Goal: Task Accomplishment & Management: Manage account settings

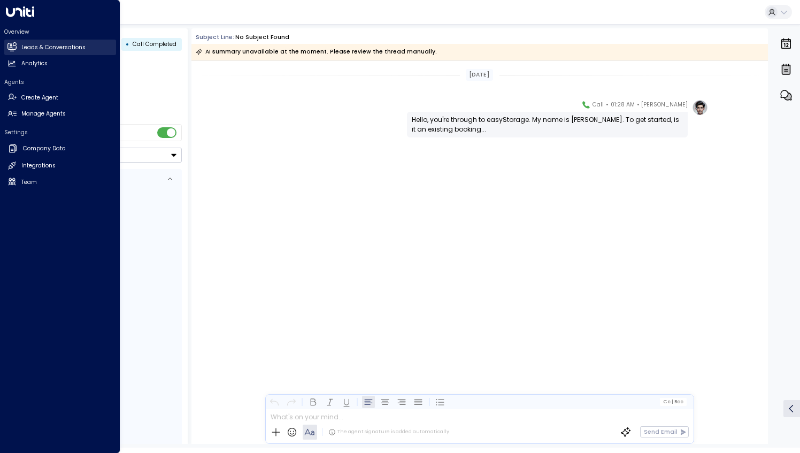
click at [79, 46] on h2 "Leads & Conversations" at bounding box center [53, 47] width 64 height 9
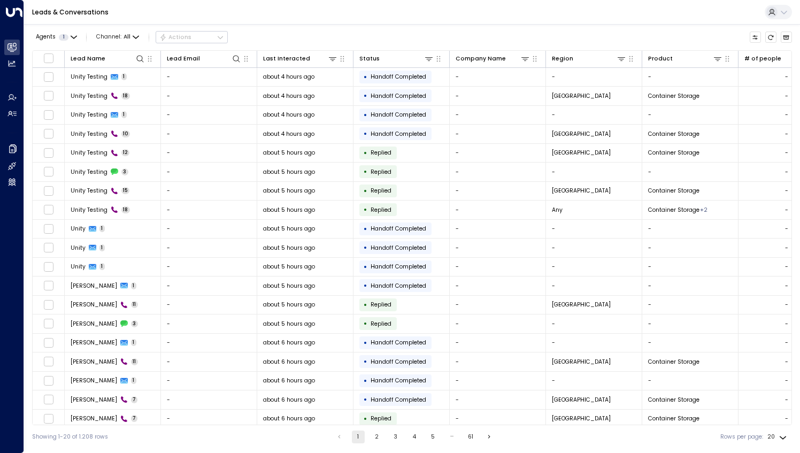
click at [379, 440] on button "2" at bounding box center [377, 437] width 13 height 13
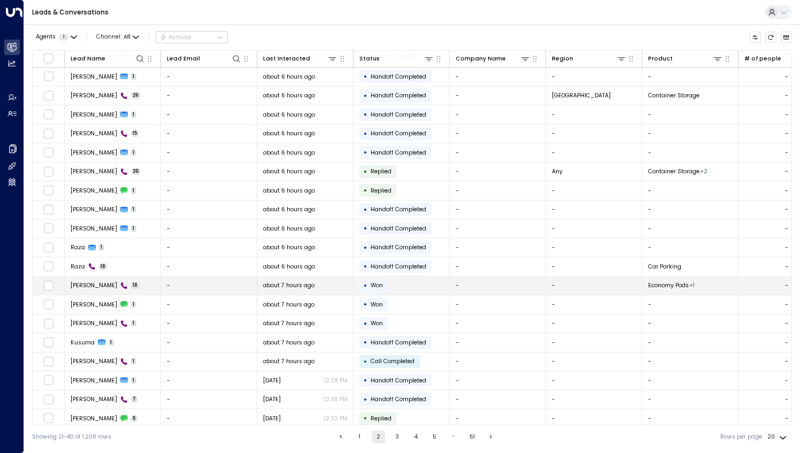
scroll to position [20, 0]
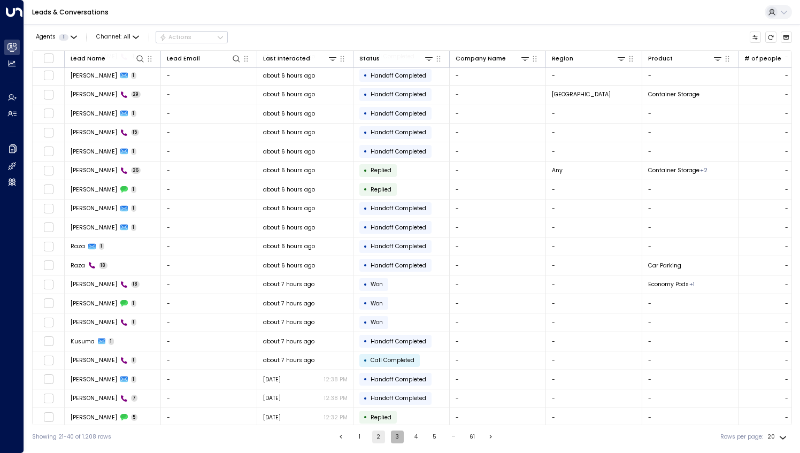
click at [394, 437] on button "3" at bounding box center [397, 437] width 13 height 13
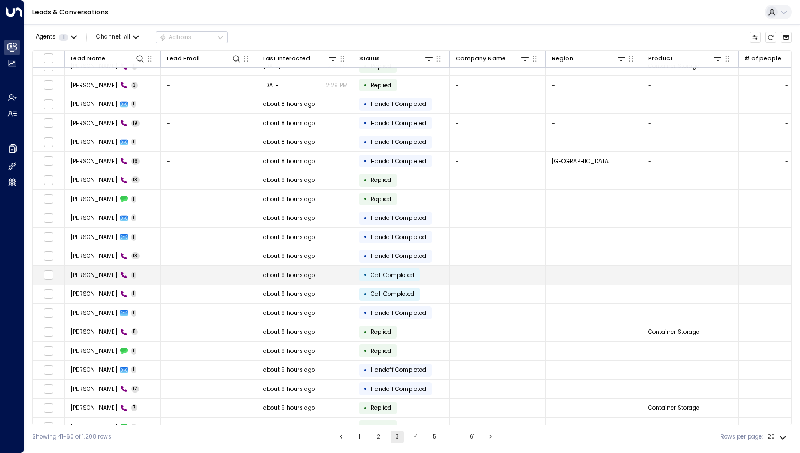
scroll to position [20, 0]
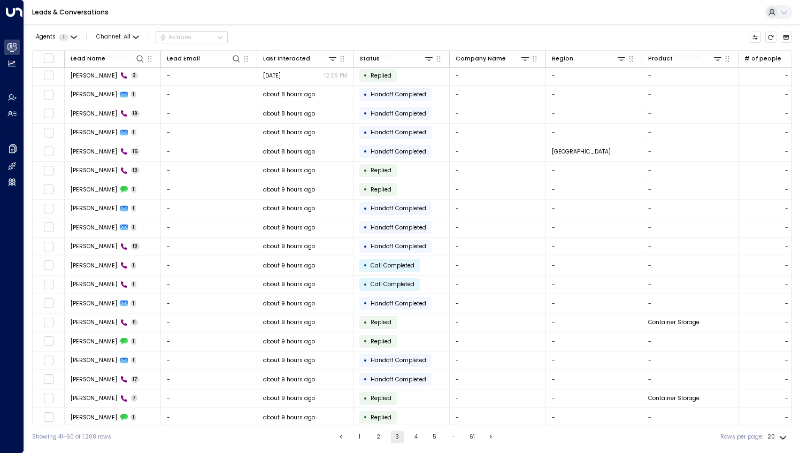
click at [356, 437] on button "1" at bounding box center [360, 437] width 13 height 13
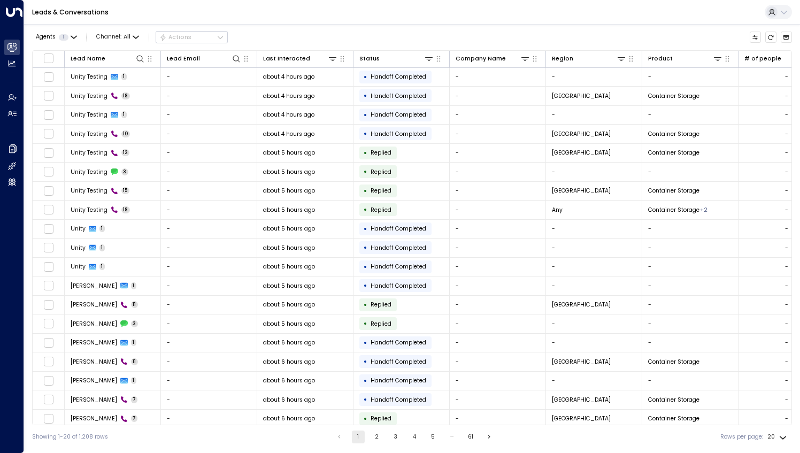
scroll to position [20, 0]
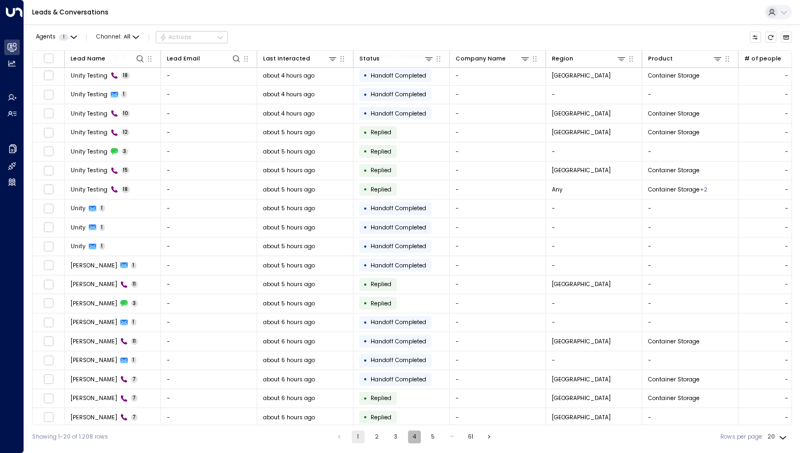
click at [410, 433] on button "4" at bounding box center [414, 437] width 13 height 13
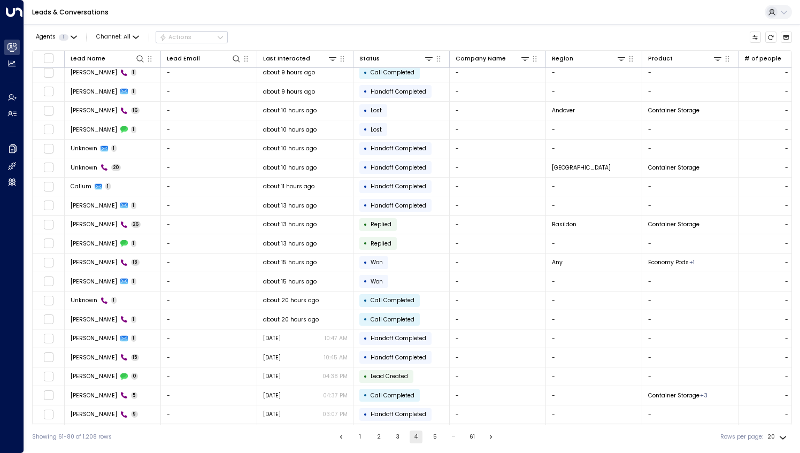
scroll to position [20, 0]
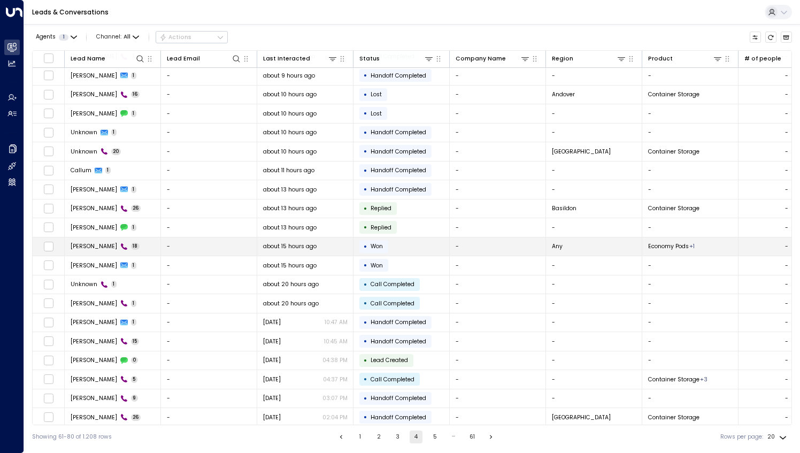
click at [143, 248] on td "[PERSON_NAME] 18" at bounding box center [113, 247] width 96 height 19
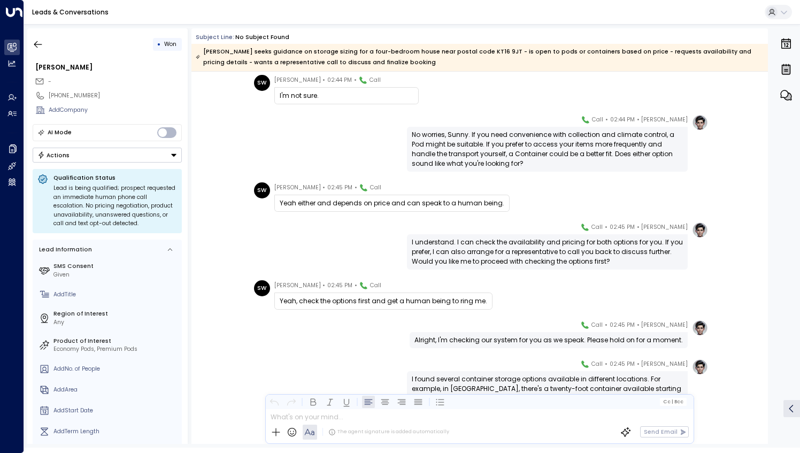
scroll to position [587, 0]
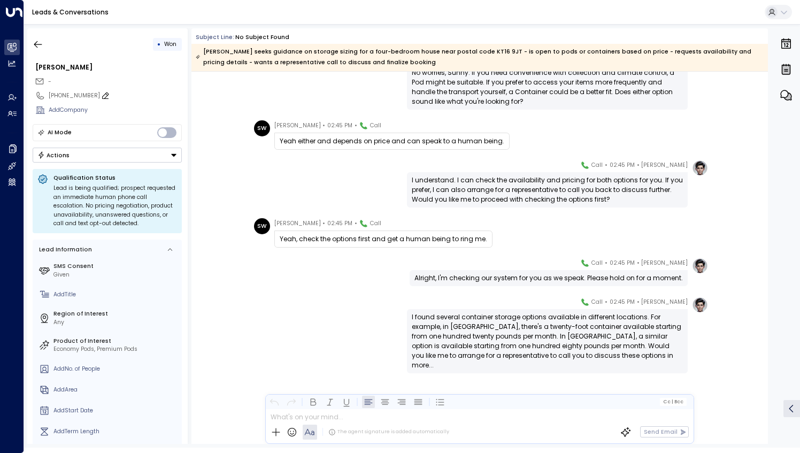
click at [101, 94] on icon at bounding box center [105, 95] width 9 height 9
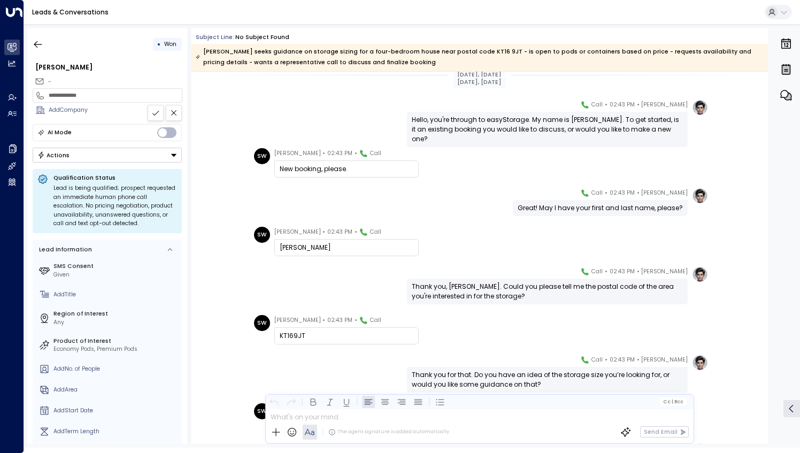
scroll to position [0, 0]
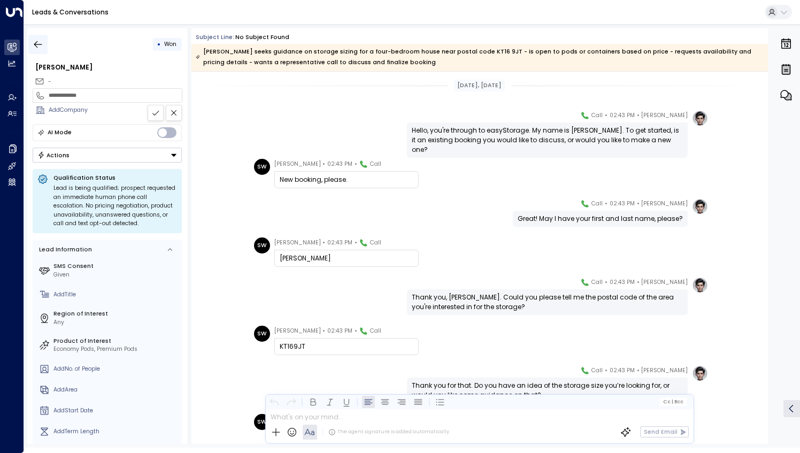
click at [36, 49] on icon "button" at bounding box center [38, 44] width 11 height 11
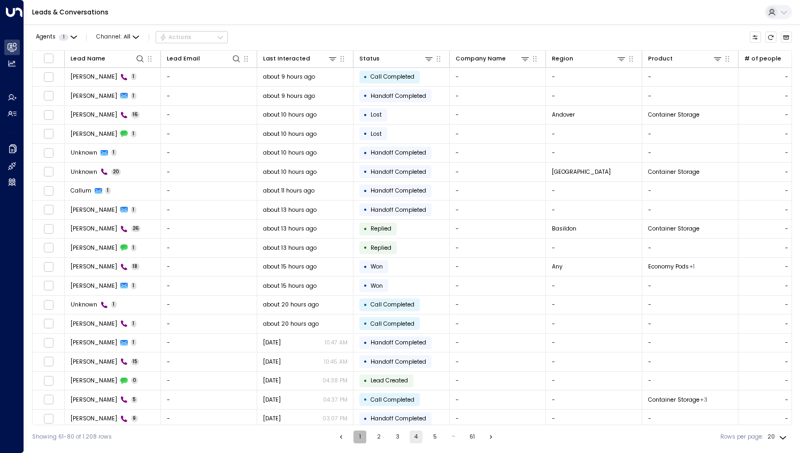
click at [361, 439] on button "1" at bounding box center [360, 437] width 13 height 13
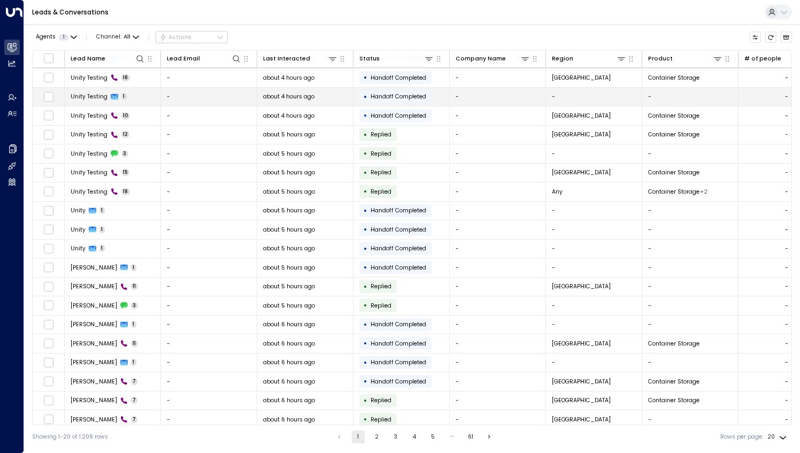
scroll to position [20, 0]
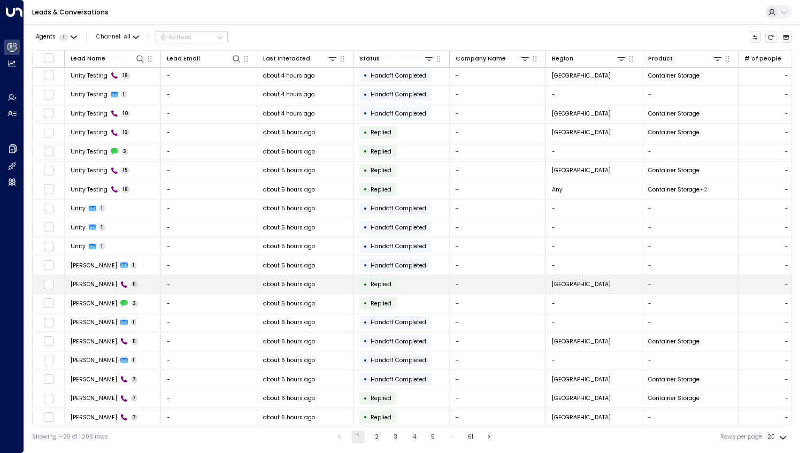
click at [143, 284] on td "[PERSON_NAME] 11" at bounding box center [113, 284] width 96 height 19
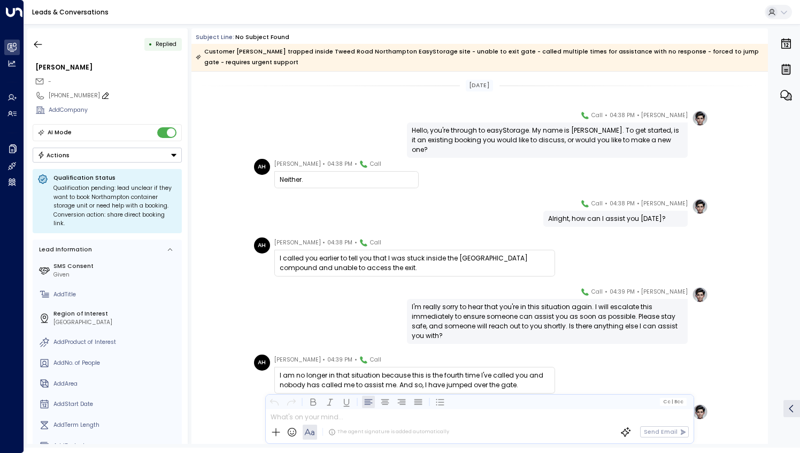
click at [101, 93] on icon at bounding box center [105, 95] width 9 height 9
click at [98, 94] on input "**********" at bounding box center [113, 95] width 129 height 9
click at [43, 45] on icon "button" at bounding box center [38, 44] width 11 height 11
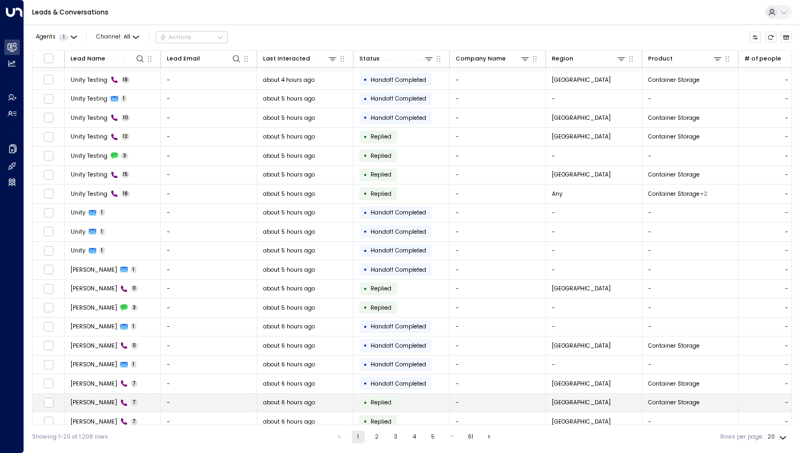
scroll to position [20, 0]
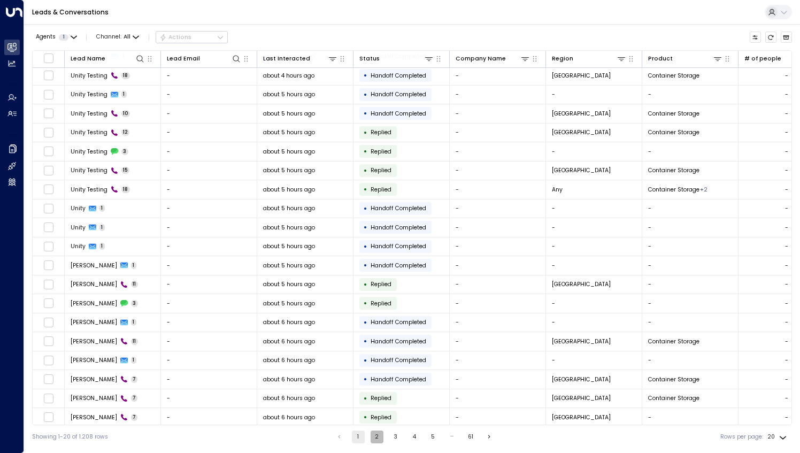
click at [372, 433] on button "2" at bounding box center [377, 437] width 13 height 13
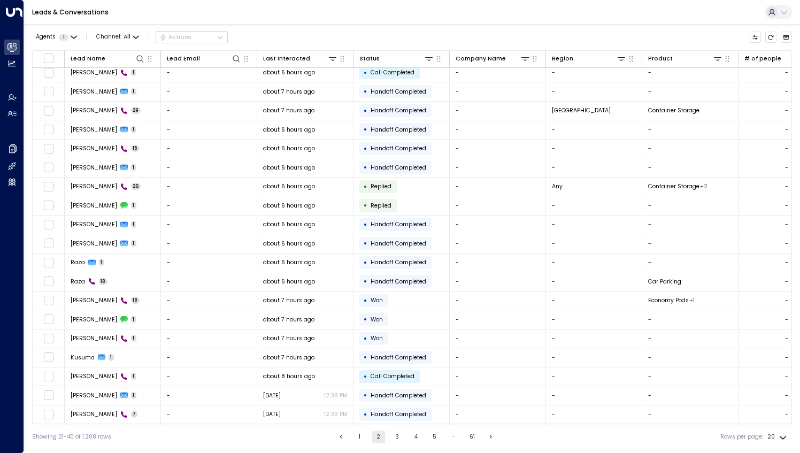
scroll to position [20, 0]
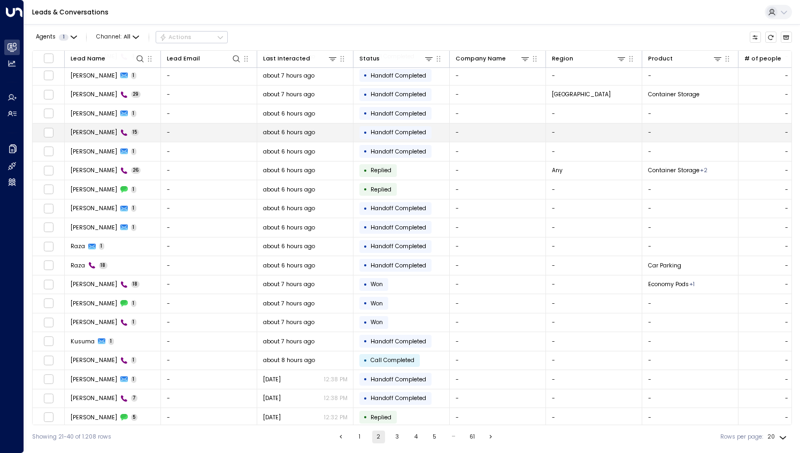
click at [78, 129] on span "[PERSON_NAME]" at bounding box center [94, 132] width 47 height 8
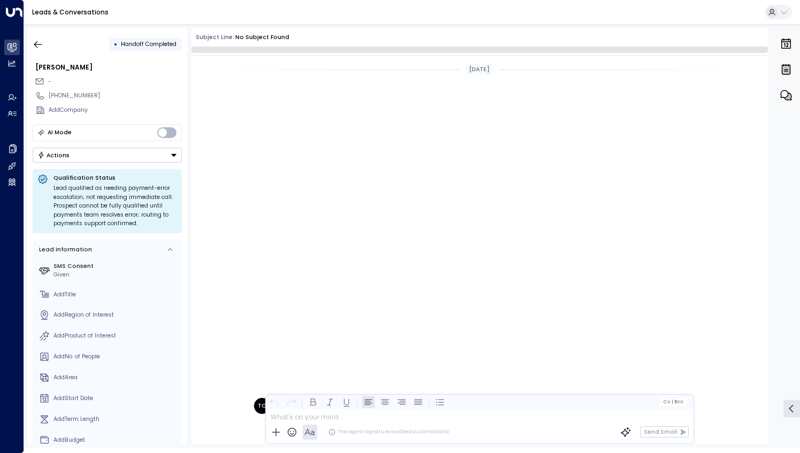
scroll to position [405, 0]
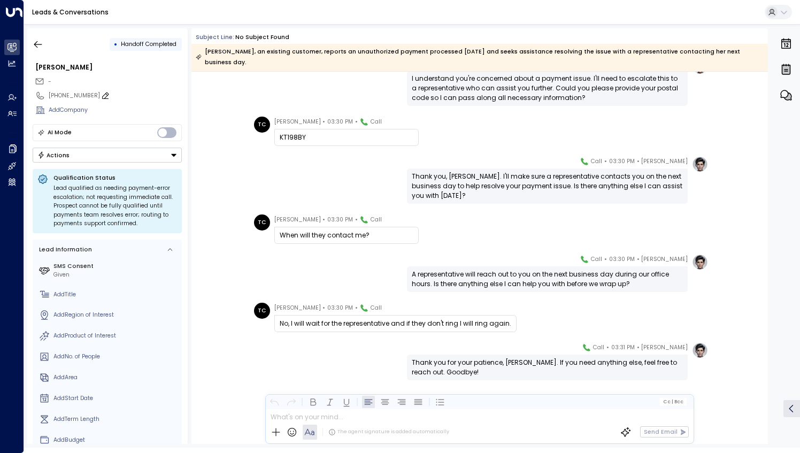
click at [101, 95] on icon at bounding box center [105, 95] width 9 height 9
click at [96, 93] on input "**********" at bounding box center [113, 95] width 129 height 9
click at [35, 50] on button "button" at bounding box center [37, 44] width 19 height 19
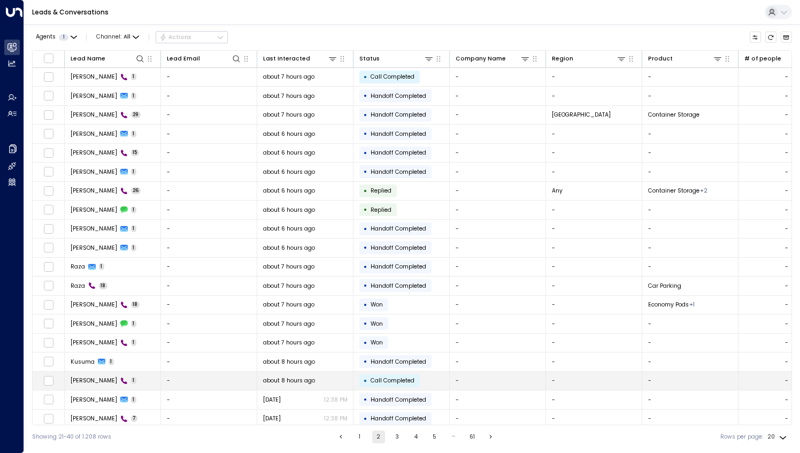
click at [83, 378] on span "[PERSON_NAME]" at bounding box center [94, 381] width 47 height 8
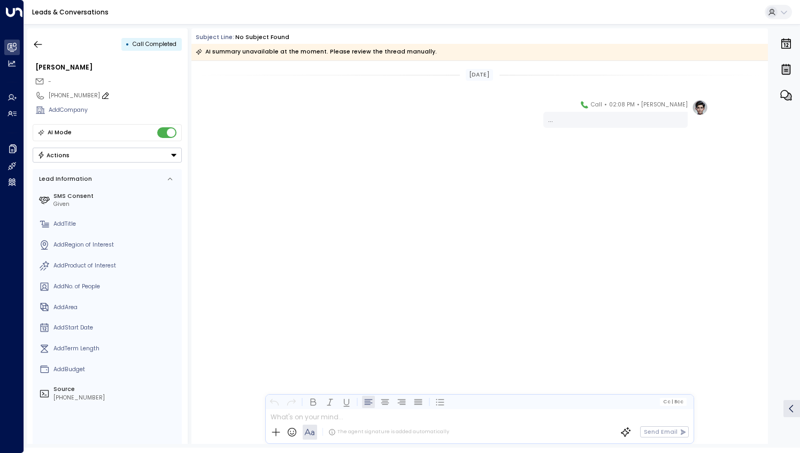
click at [101, 94] on icon at bounding box center [105, 95] width 9 height 9
click at [99, 95] on input "**********" at bounding box center [113, 95] width 129 height 9
click at [35, 48] on icon "button" at bounding box center [38, 44] width 11 height 11
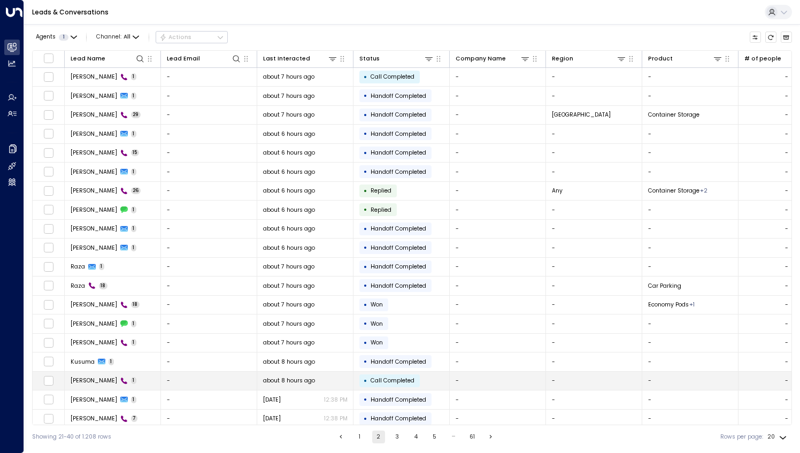
scroll to position [20, 0]
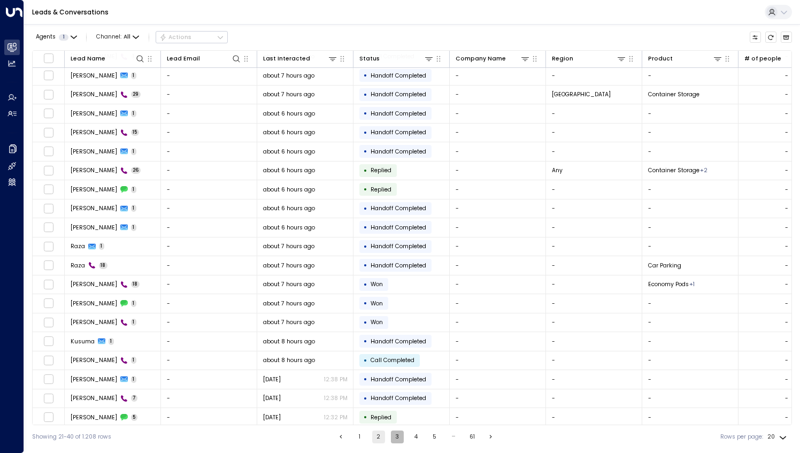
click at [395, 437] on button "3" at bounding box center [397, 437] width 13 height 13
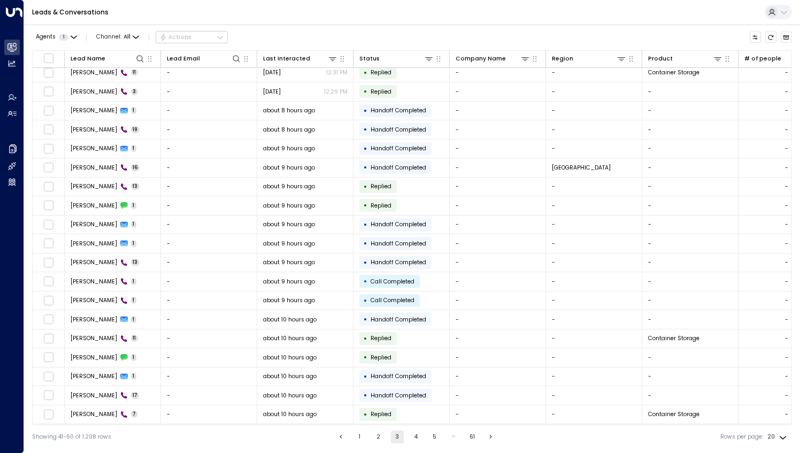
scroll to position [20, 0]
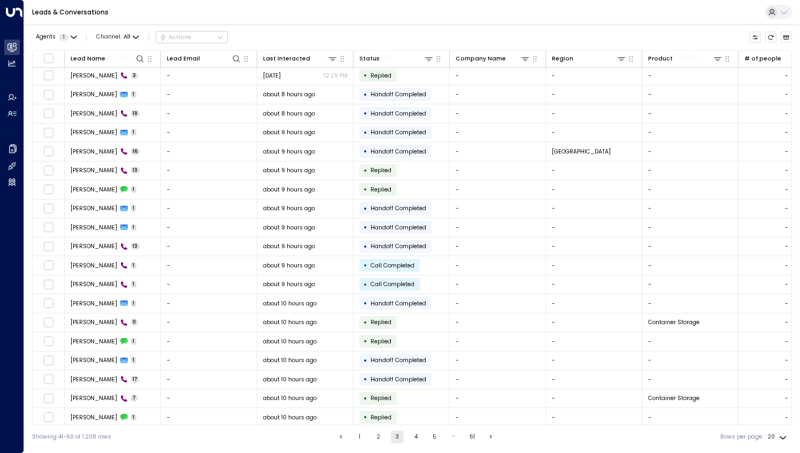
click at [359, 438] on button "1" at bounding box center [360, 437] width 13 height 13
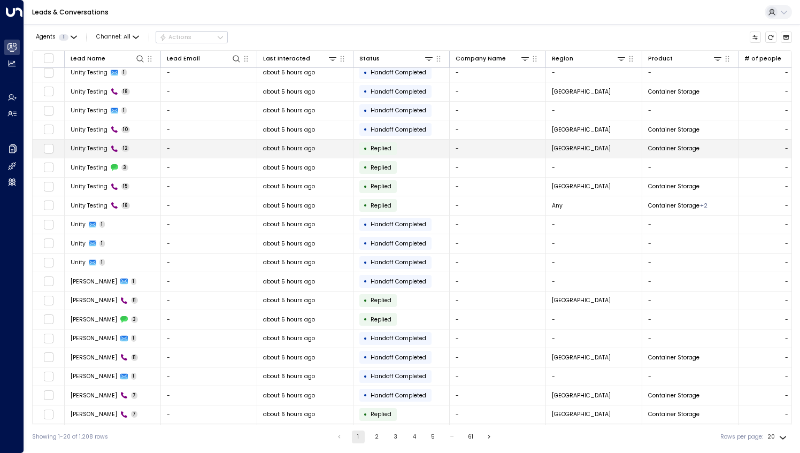
scroll to position [20, 0]
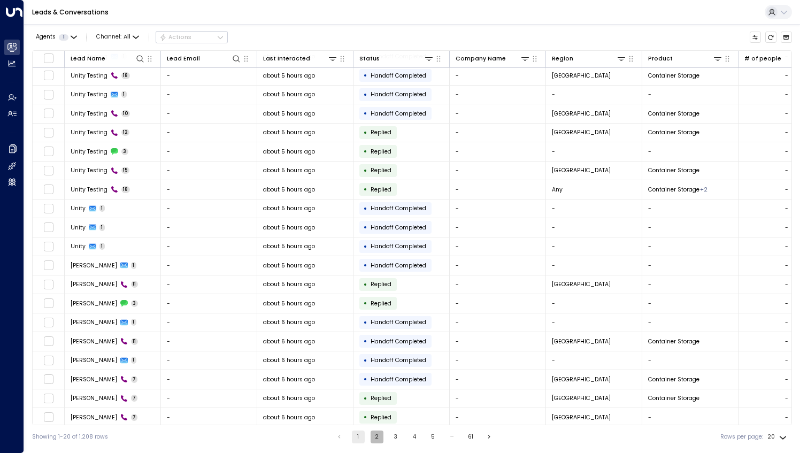
click at [379, 436] on button "2" at bounding box center [377, 437] width 13 height 13
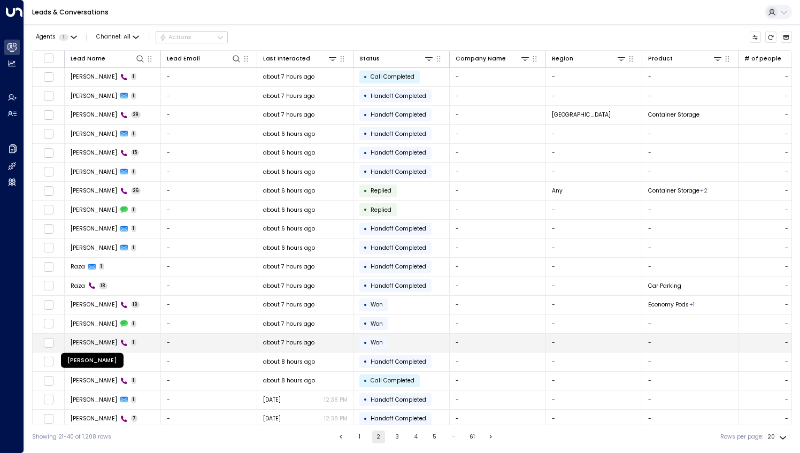
click at [110, 341] on span "[PERSON_NAME]" at bounding box center [94, 343] width 47 height 8
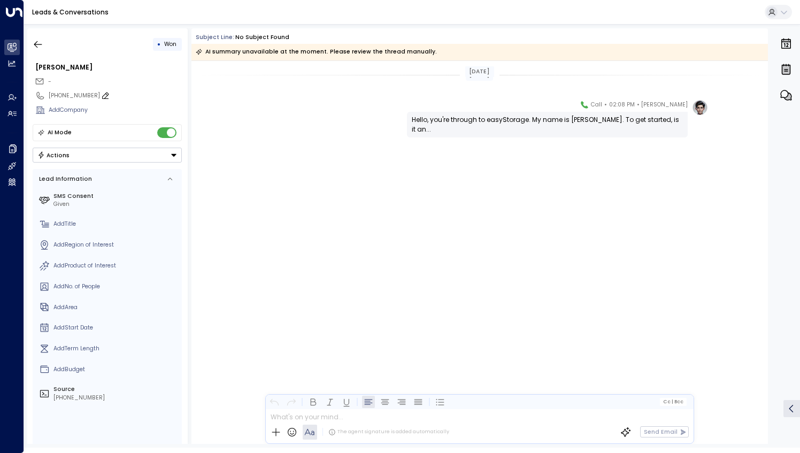
click at [101, 95] on icon at bounding box center [105, 95] width 9 height 9
click at [96, 96] on input "**********" at bounding box center [113, 95] width 129 height 9
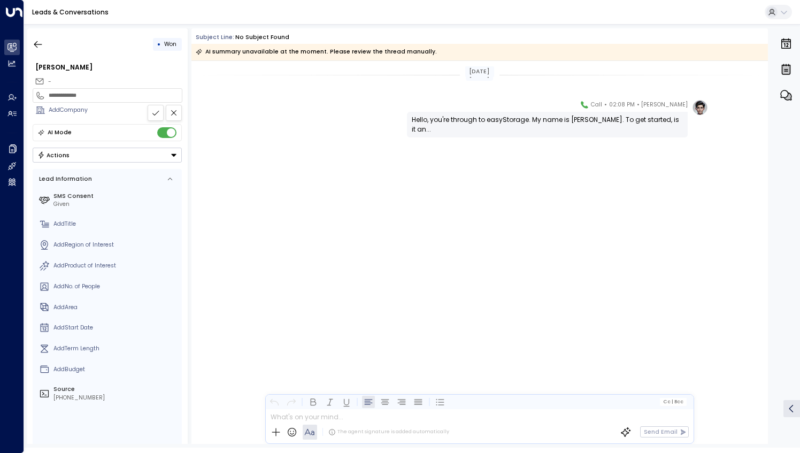
click at [96, 96] on input "**********" at bounding box center [113, 95] width 129 height 9
click at [39, 43] on icon "button" at bounding box center [38, 44] width 11 height 11
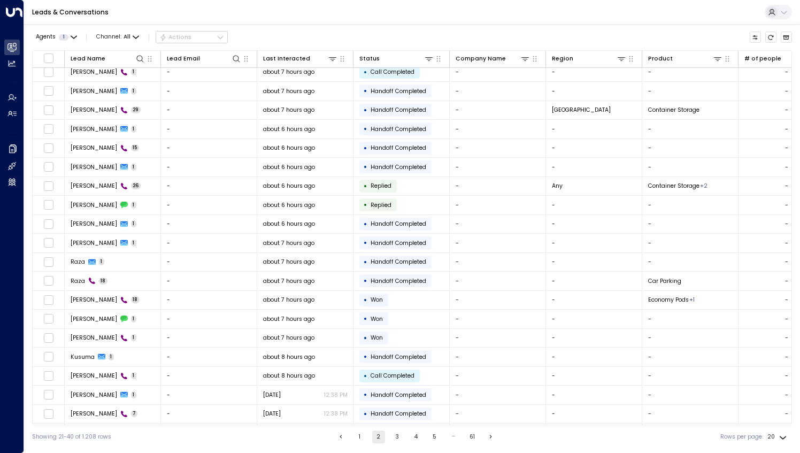
scroll to position [20, 0]
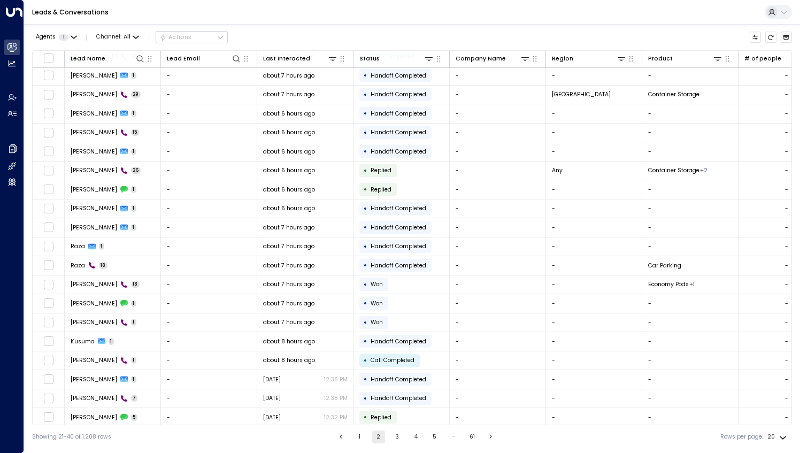
click at [400, 442] on button "3" at bounding box center [397, 437] width 13 height 13
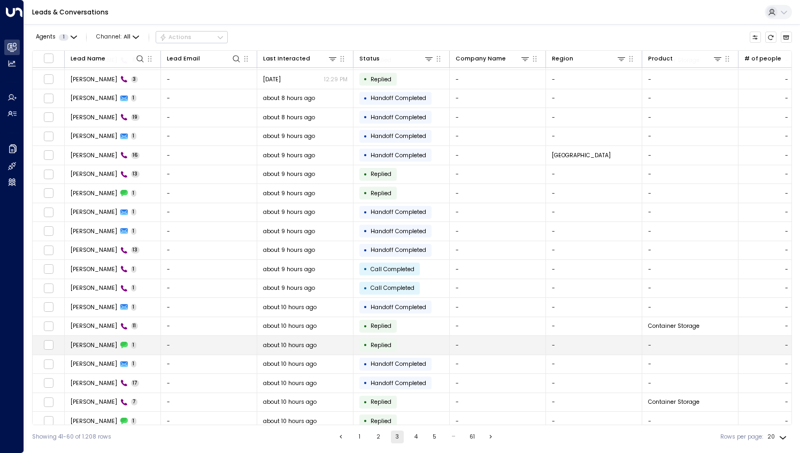
scroll to position [20, 0]
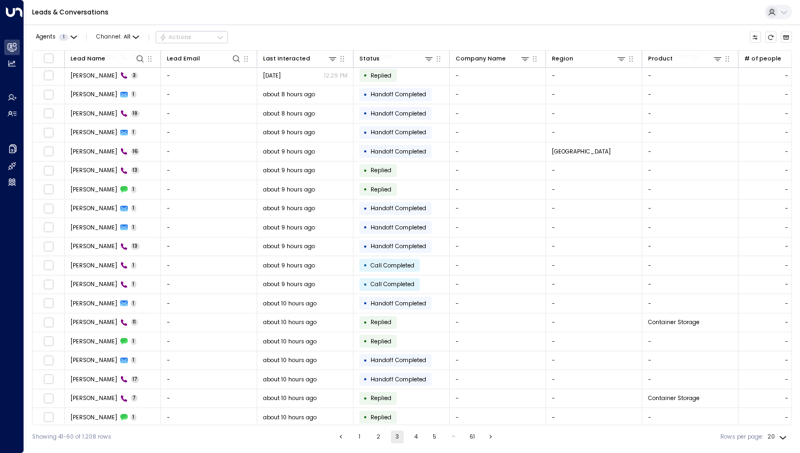
click at [416, 441] on button "4" at bounding box center [416, 437] width 13 height 13
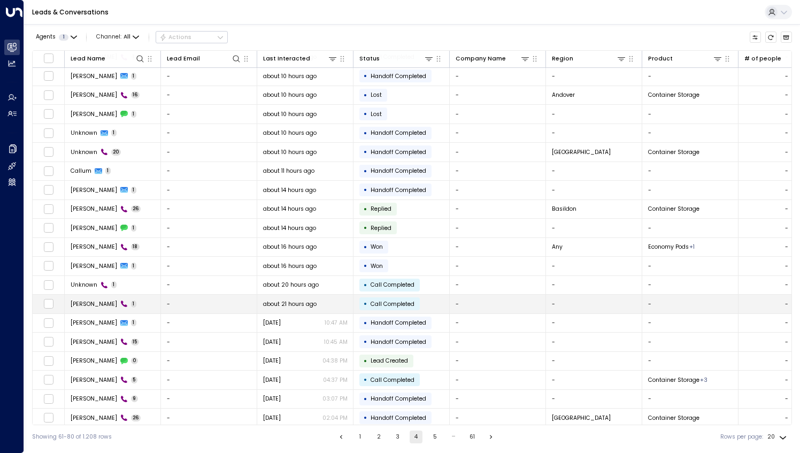
scroll to position [20, 0]
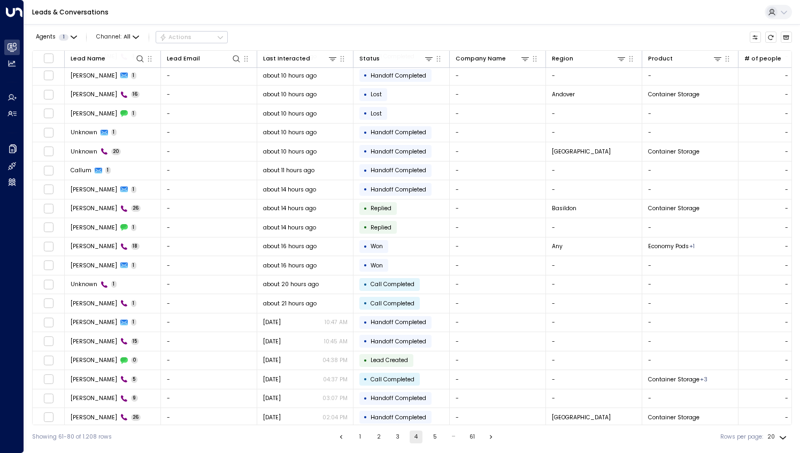
click at [397, 434] on button "3" at bounding box center [397, 437] width 13 height 13
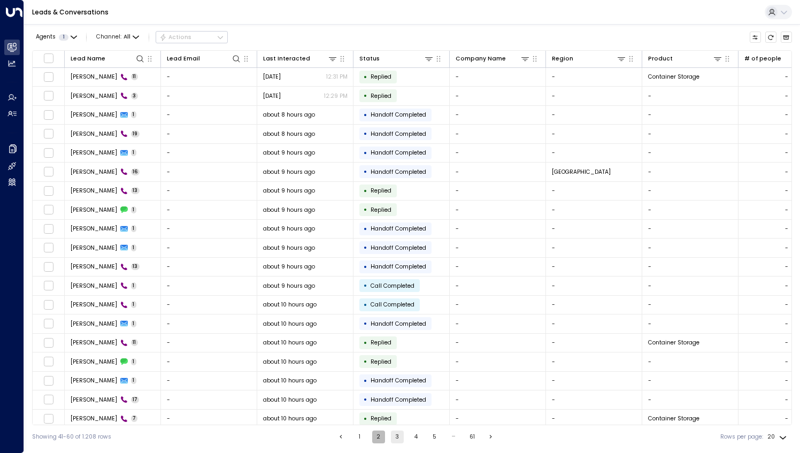
click at [378, 437] on button "2" at bounding box center [378, 437] width 13 height 13
